Goal: Task Accomplishment & Management: Manage account settings

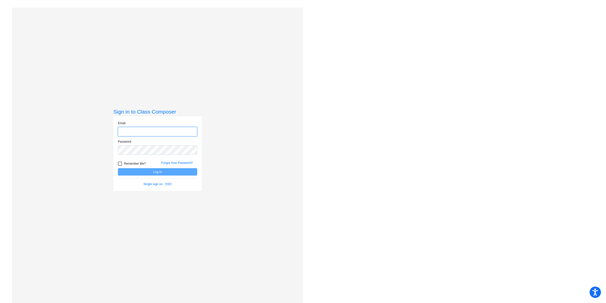
type input "[EMAIL_ADDRESS][DOMAIN_NAME]"
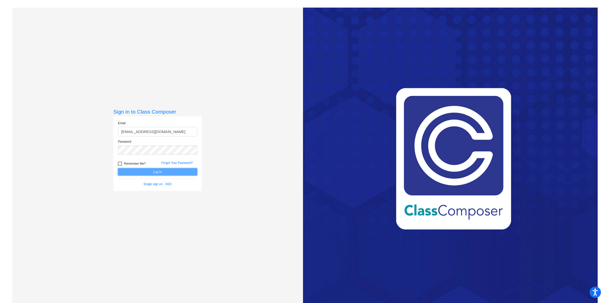
click at [154, 171] on button "Log In" at bounding box center [157, 171] width 79 height 7
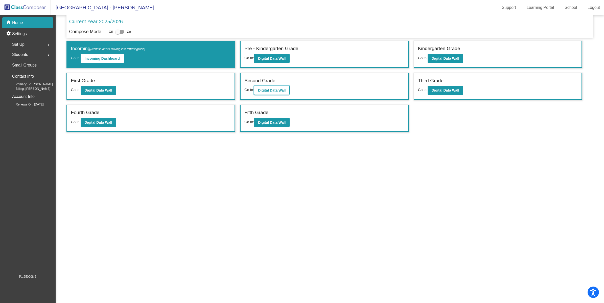
click at [283, 92] on button "Digital Data Wall" at bounding box center [272, 90] width 36 height 9
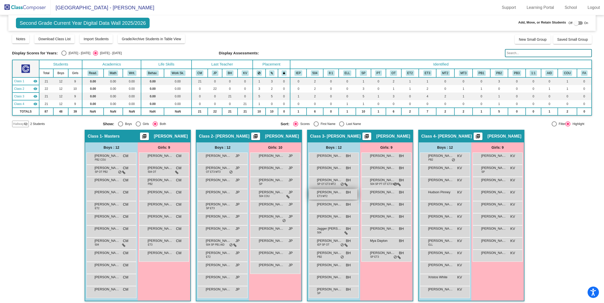
scroll to position [2, 0]
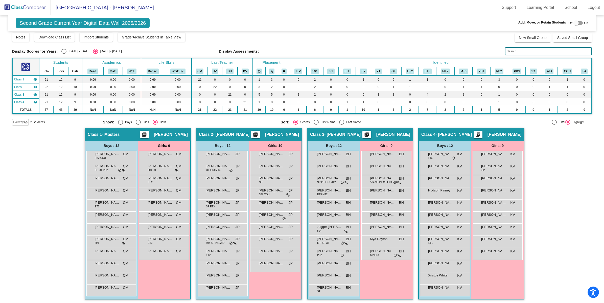
click at [29, 8] on img at bounding box center [25, 7] width 51 height 15
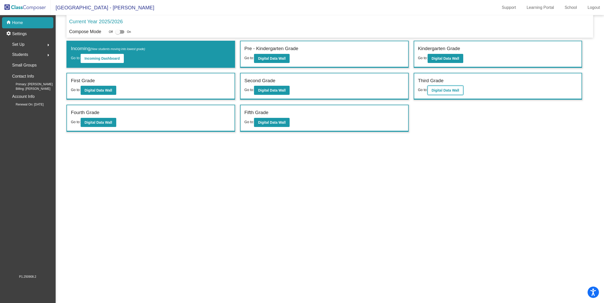
click at [453, 88] on b "Digital Data Wall" at bounding box center [446, 90] width 28 height 4
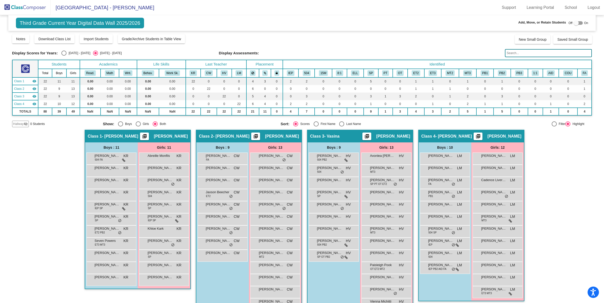
scroll to position [14, 0]
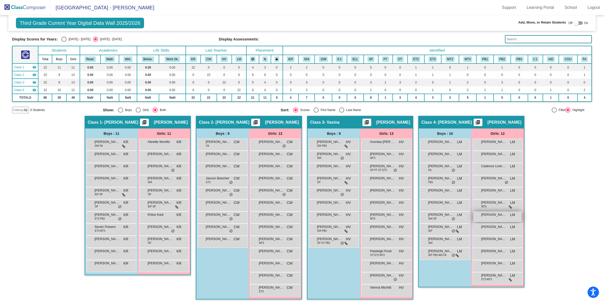
click at [488, 217] on div "[PERSON_NAME] LM lock do_not_disturb_alt" at bounding box center [497, 217] width 48 height 10
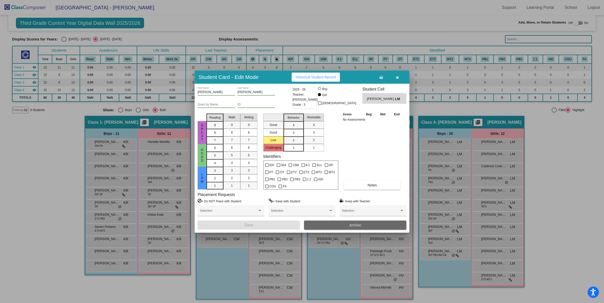
click at [354, 224] on span "Archive" at bounding box center [355, 225] width 12 height 4
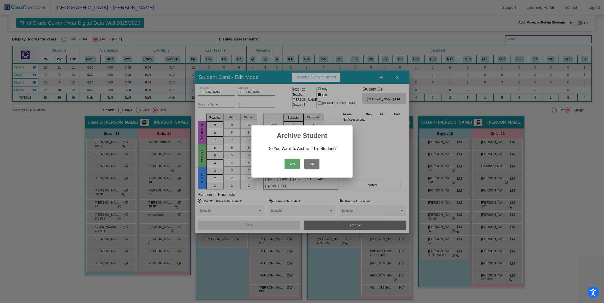
click at [293, 162] on button "Yes" at bounding box center [292, 164] width 15 height 10
